Goal: Navigation & Orientation: Find specific page/section

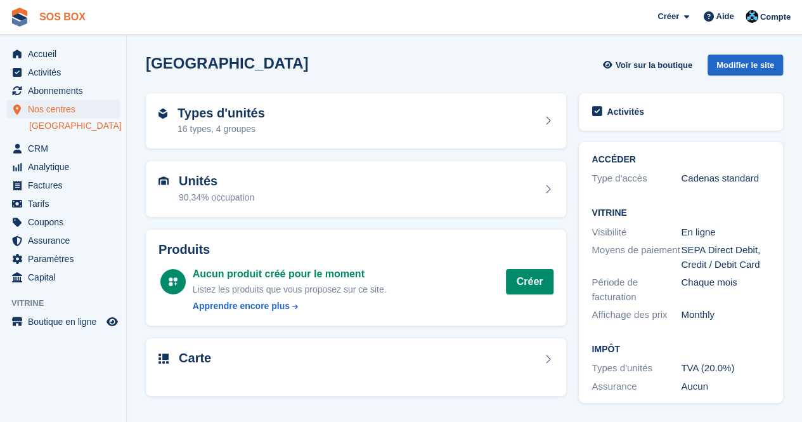
click at [35, 27] on link "SOS BOX" at bounding box center [62, 16] width 56 height 21
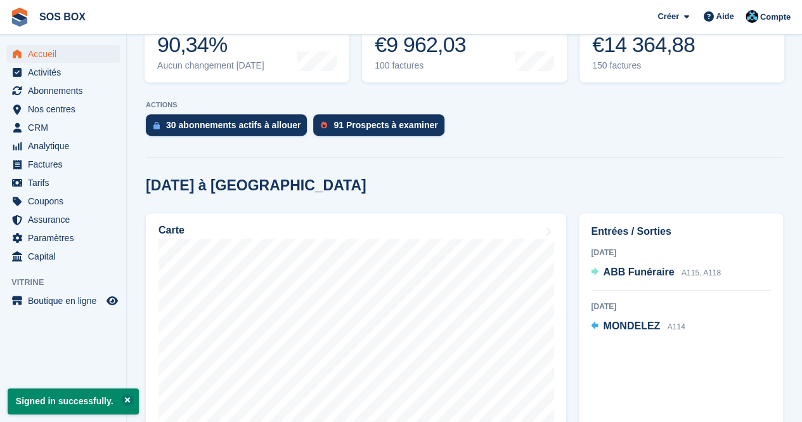
scroll to position [267, 0]
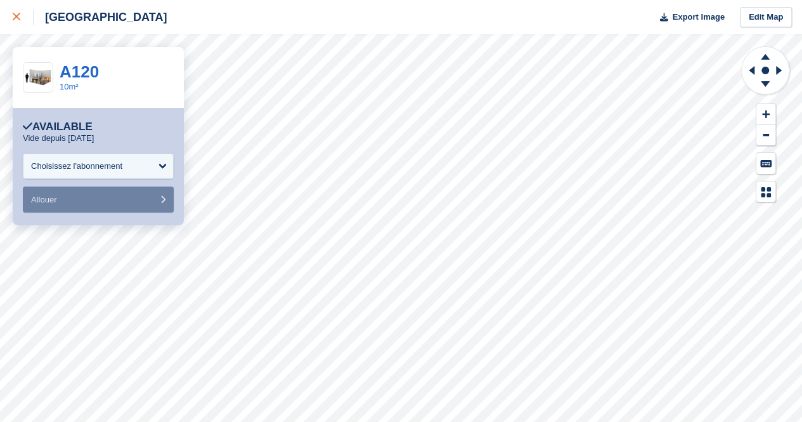
click at [25, 23] on div at bounding box center [23, 17] width 21 height 15
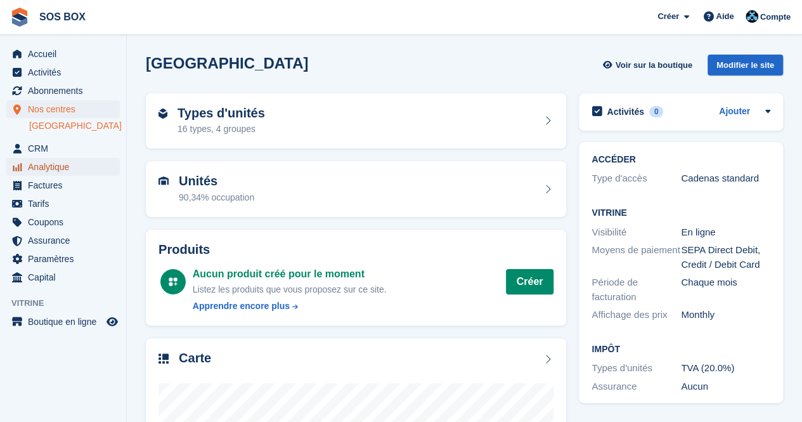
click at [65, 169] on span "Analytique" at bounding box center [66, 167] width 76 height 18
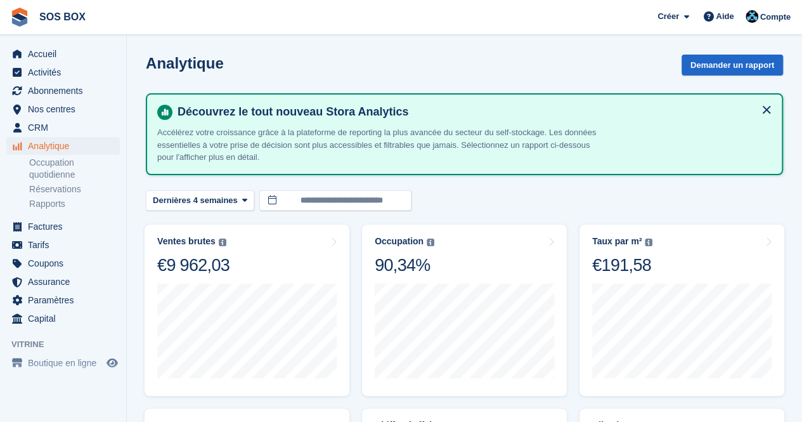
click at [768, 109] on button at bounding box center [766, 110] width 20 height 20
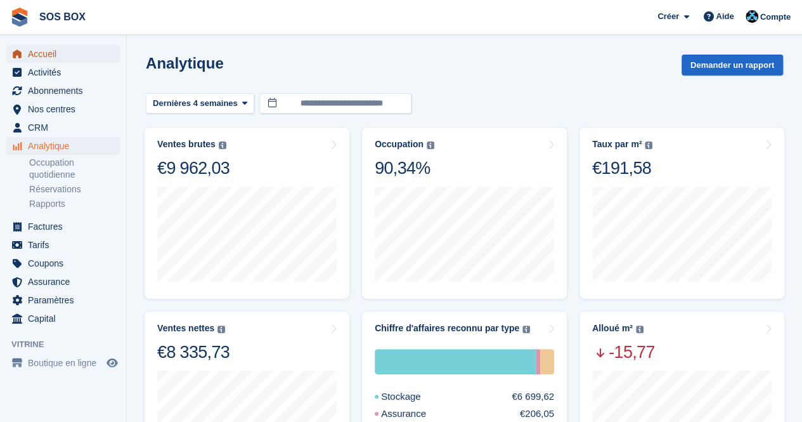
click at [42, 55] on span "Accueil" at bounding box center [66, 54] width 76 height 18
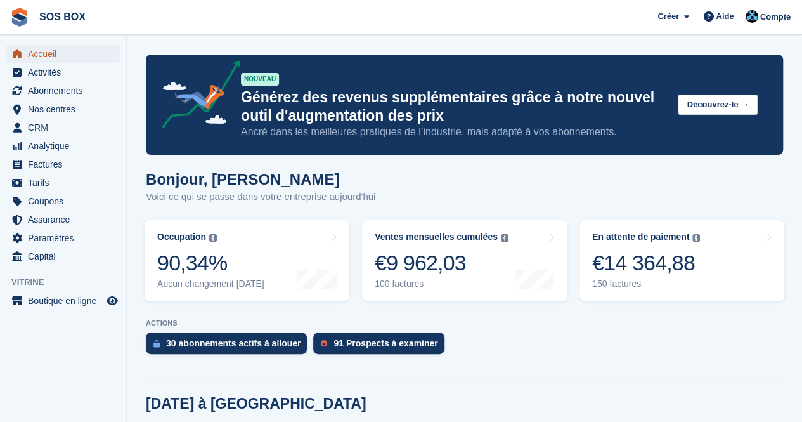
click at [61, 58] on span "Accueil" at bounding box center [66, 54] width 76 height 18
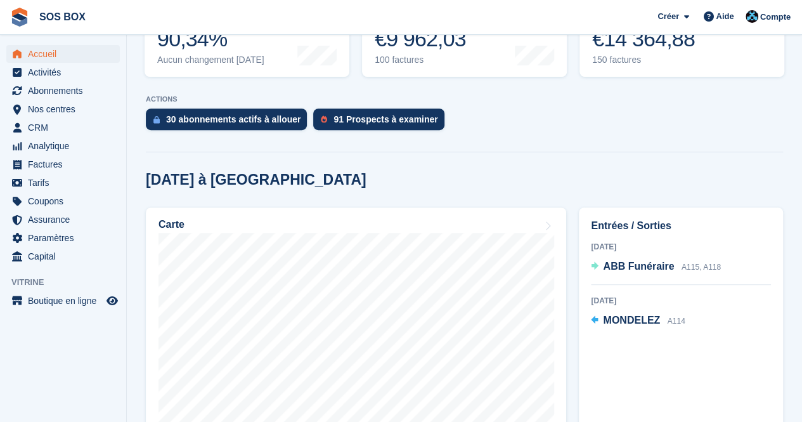
scroll to position [225, 0]
